Goal: Task Accomplishment & Management: Complete application form

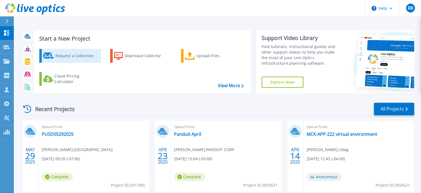
click at [63, 56] on div "Request a Collection" at bounding box center [77, 55] width 44 height 11
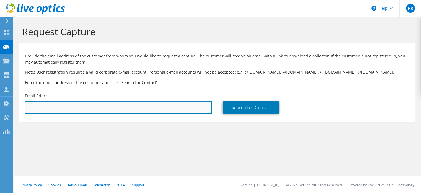
click at [74, 106] on input "text" at bounding box center [118, 107] width 187 height 12
paste input "dan.campion@chemtura.com"
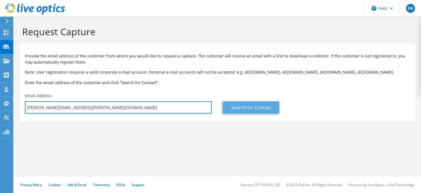
type input "dan.campion@chemtura.com"
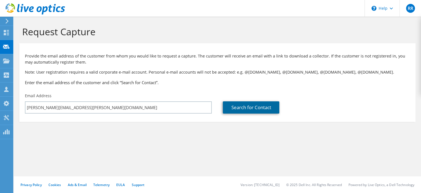
click at [244, 104] on link "Search for Contact" at bounding box center [251, 107] width 57 height 12
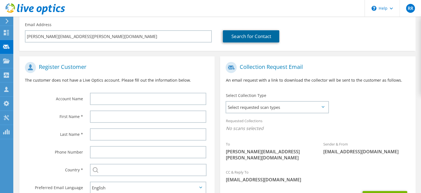
scroll to position [83, 0]
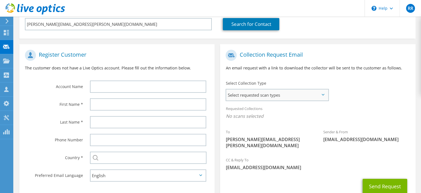
click at [247, 95] on span "Select requested scan types" at bounding box center [277, 94] width 102 height 11
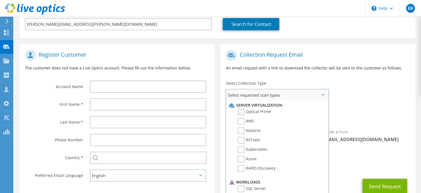
click at [245, 112] on label "Optical Prime" at bounding box center [254, 111] width 33 height 7
click at [0, 0] on input "Optical Prime" at bounding box center [0, 0] width 0 height 0
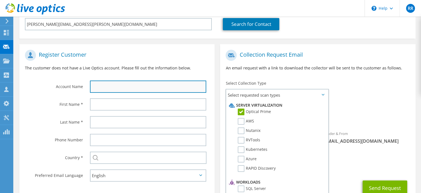
click at [132, 85] on input "text" at bounding box center [148, 86] width 116 height 12
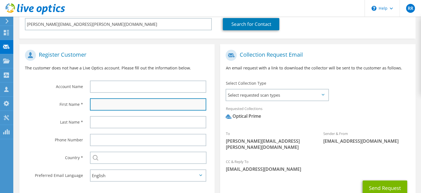
click at [98, 104] on input "text" at bounding box center [148, 104] width 116 height 12
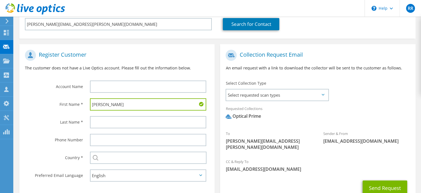
type input "Dan"
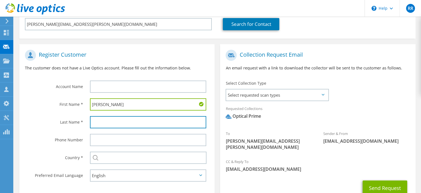
paste input "dan.campion@chemtura.com"
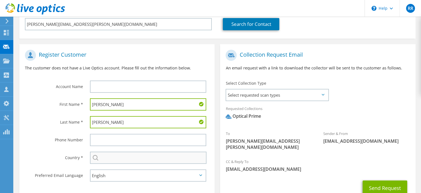
type input "Campion"
click at [137, 158] on input "text" at bounding box center [148, 157] width 117 height 12
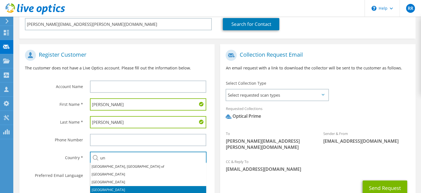
click at [115, 187] on li "United States" at bounding box center [148, 190] width 116 height 8
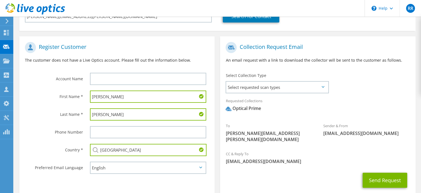
scroll to position [91, 0]
type input "United States"
click at [388, 173] on button "Send Request" at bounding box center [385, 180] width 45 height 15
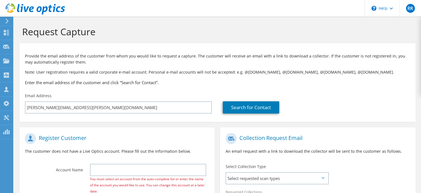
select select "224"
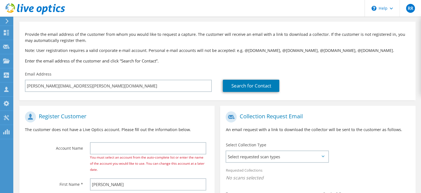
scroll to position [55, 0]
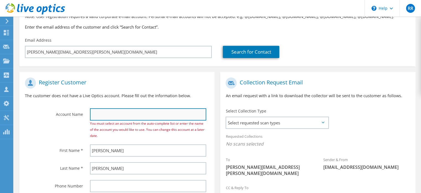
click at [130, 113] on input "text" at bounding box center [148, 114] width 116 height 12
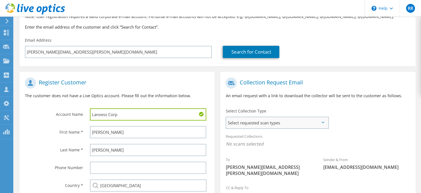
type input "Lanxess Corp"
click at [275, 126] on span "Select requested scan types" at bounding box center [277, 122] width 102 height 11
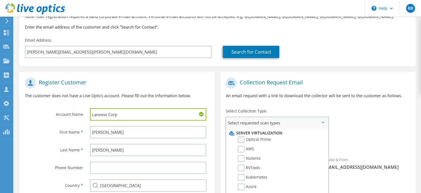
click at [242, 139] on label "Optical Prime" at bounding box center [254, 139] width 33 height 7
click at [0, 0] on input "Optical Prime" at bounding box center [0, 0] width 0 height 0
click at [359, 132] on div "Requested Collections No scans selected Optical Prime" at bounding box center [317, 141] width 195 height 22
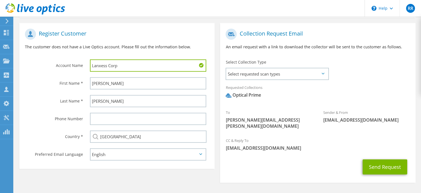
scroll to position [118, 0]
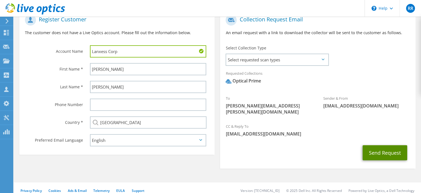
click at [385, 145] on button "Send Request" at bounding box center [385, 152] width 45 height 15
